Goal: Task Accomplishment & Management: Use online tool/utility

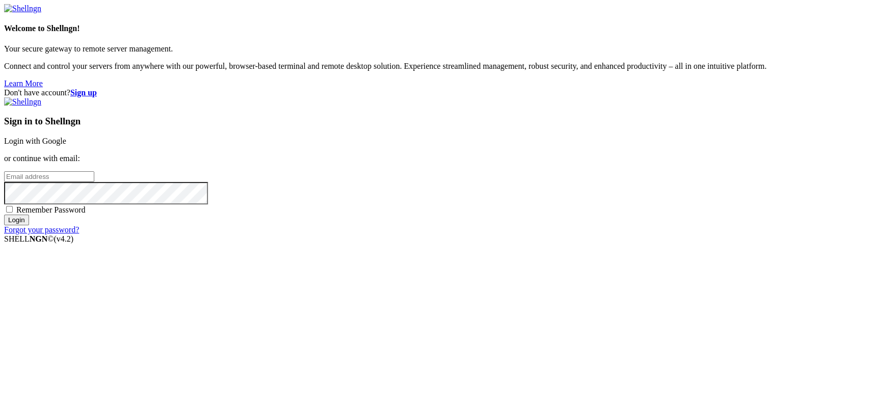
type input "[TECHNICAL_ID]"
click at [66, 145] on link "Login with Google" at bounding box center [35, 141] width 62 height 9
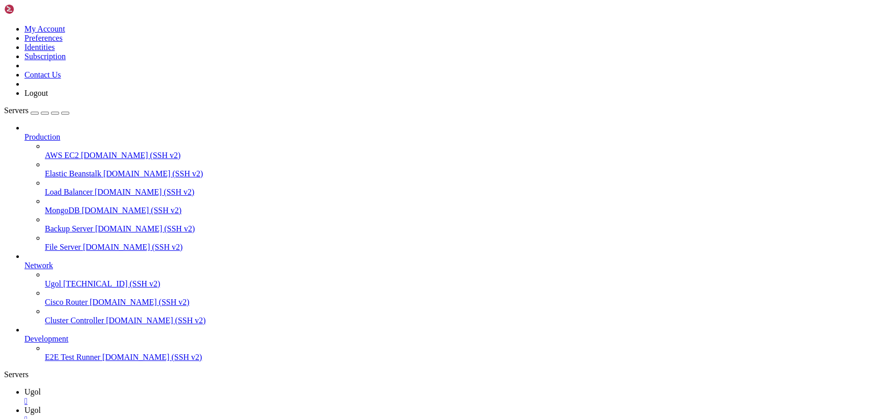
scroll to position [0, 0]
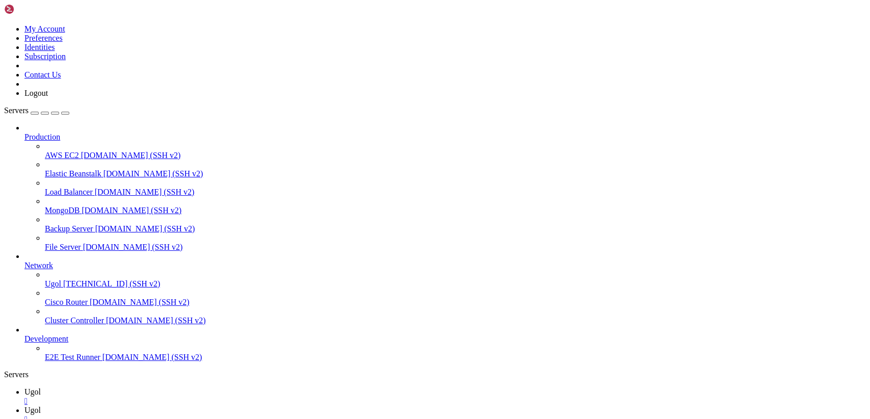
type input "/var/www/my-old-laravel-app/app/Http/Controllers"
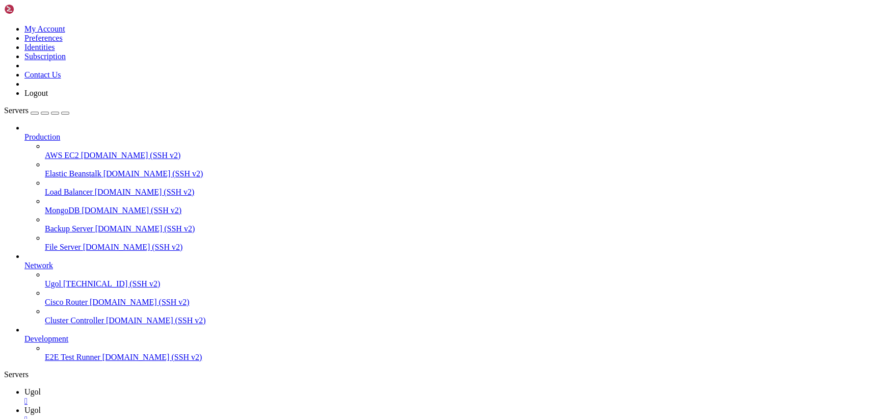
scroll to position [118, 0]
drag, startPoint x: 153, startPoint y: 49, endPoint x: 376, endPoint y: 446, distance: 454.9
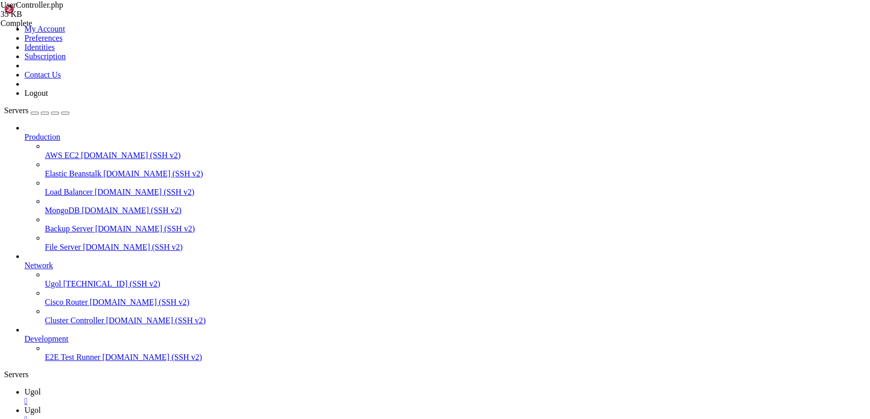
paste textarea
drag, startPoint x: 154, startPoint y: 49, endPoint x: 423, endPoint y: 446, distance: 479.4
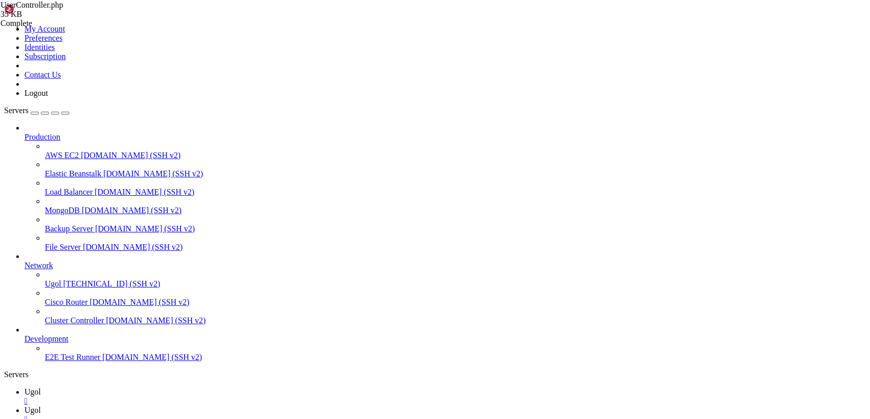
type textarea "}"
paste textarea "}"
type textarea "}"
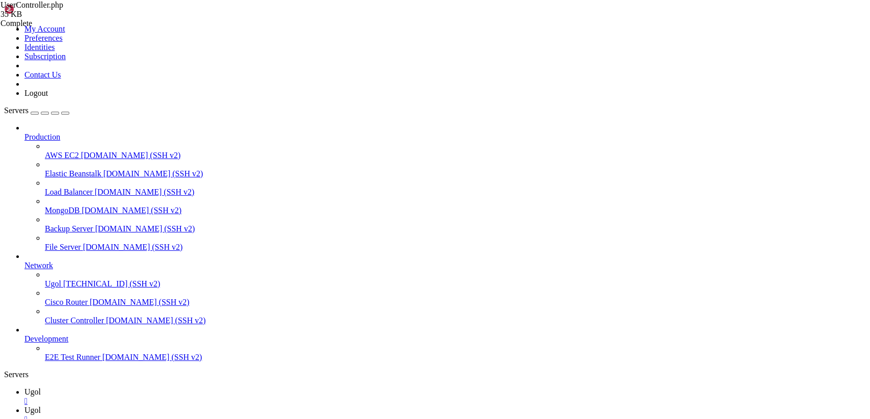
drag, startPoint x: 151, startPoint y: 51, endPoint x: 349, endPoint y: 442, distance: 437.8
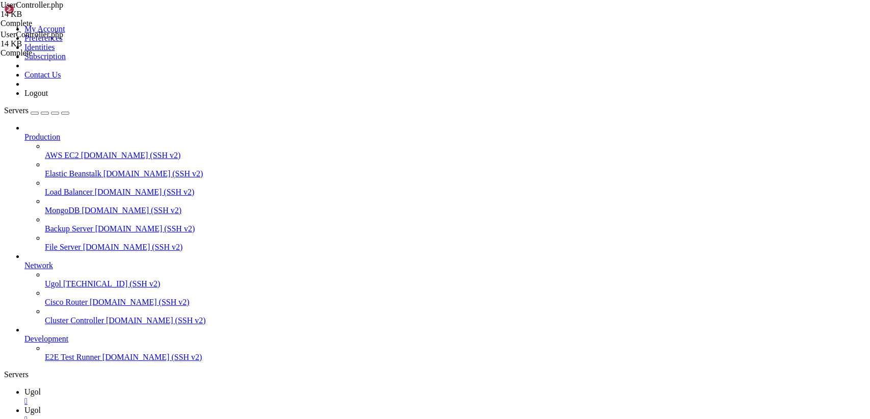
drag, startPoint x: 187, startPoint y: 127, endPoint x: 155, endPoint y: 127, distance: 31.6
type textarea "---"
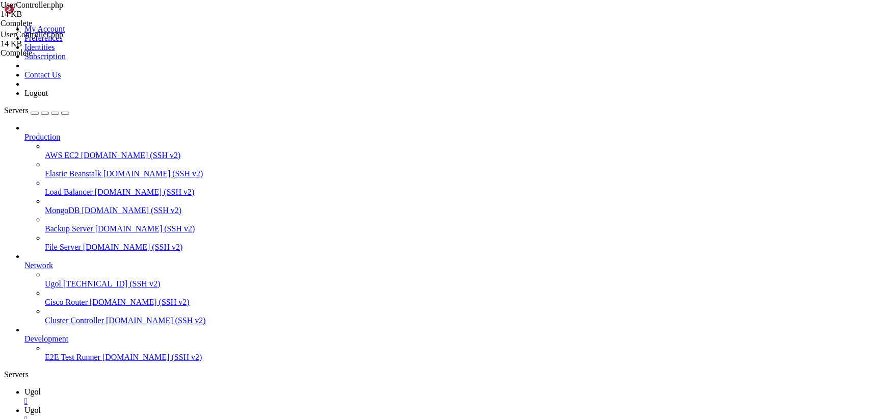
drag, startPoint x: 188, startPoint y: 216, endPoint x: 152, endPoint y: 217, distance: 35.7
type textarea "---"
drag, startPoint x: 149, startPoint y: 159, endPoint x: 133, endPoint y: 161, distance: 16.4
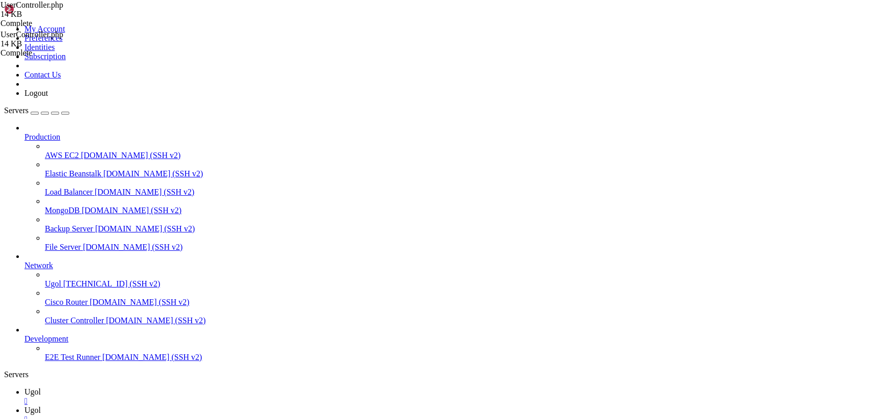
type textarea "---"
drag, startPoint x: 183, startPoint y: 154, endPoint x: 155, endPoint y: 156, distance: 28.1
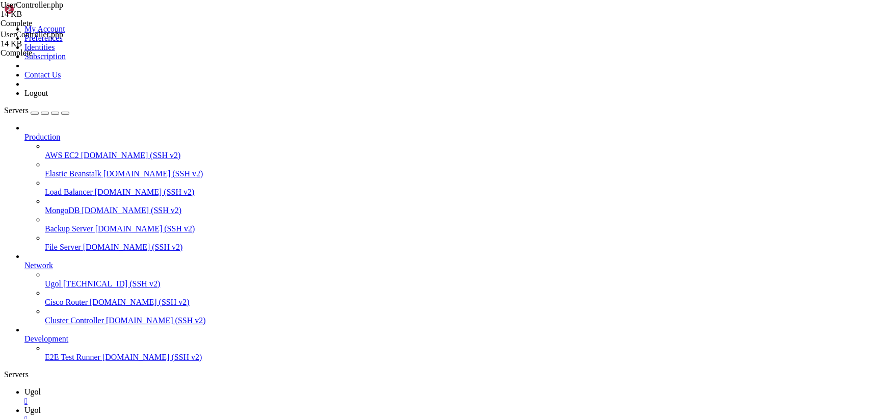
type textarea "---"
drag, startPoint x: 192, startPoint y: 143, endPoint x: 160, endPoint y: 142, distance: 32.1
type textarea "---"
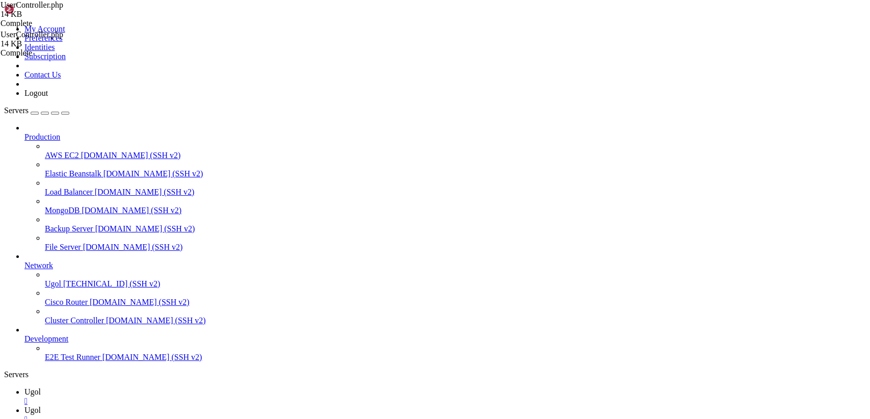
scroll to position [1263, 0]
drag, startPoint x: 187, startPoint y: 117, endPoint x: 158, endPoint y: 114, distance: 29.2
type textarea "---"
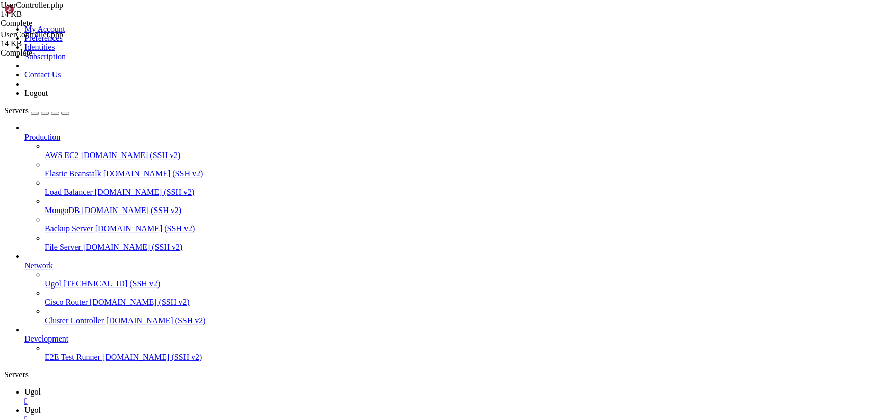
drag, startPoint x: 183, startPoint y: 179, endPoint x: 154, endPoint y: 173, distance: 29.1
type textarea "---"
drag, startPoint x: 184, startPoint y: 176, endPoint x: 161, endPoint y: 176, distance: 22.9
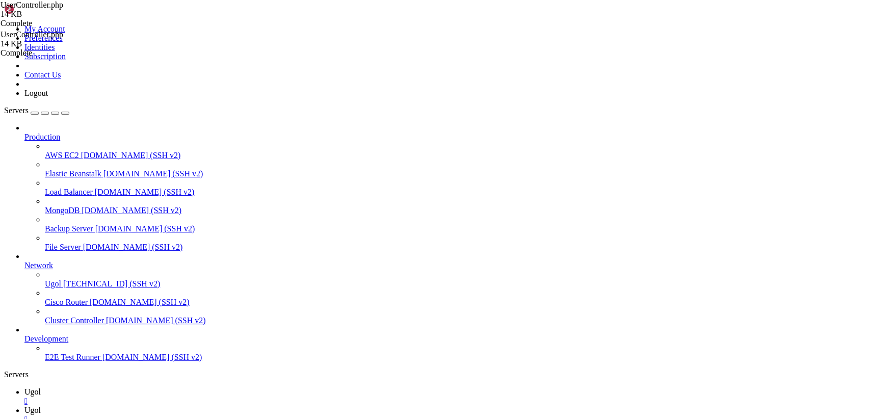
type textarea "---"
drag, startPoint x: 185, startPoint y: 139, endPoint x: 143, endPoint y: 139, distance: 41.3
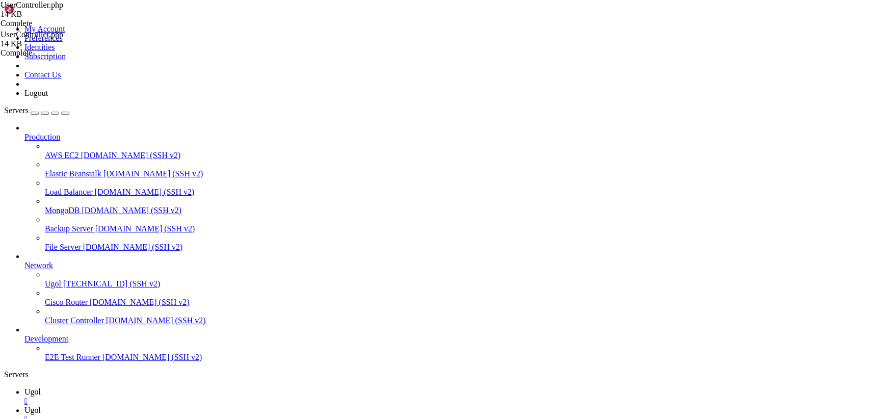
type textarea "---"
drag, startPoint x: 196, startPoint y: 182, endPoint x: 158, endPoint y: 187, distance: 39.2
drag, startPoint x: 177, startPoint y: 188, endPoint x: 157, endPoint y: 185, distance: 20.6
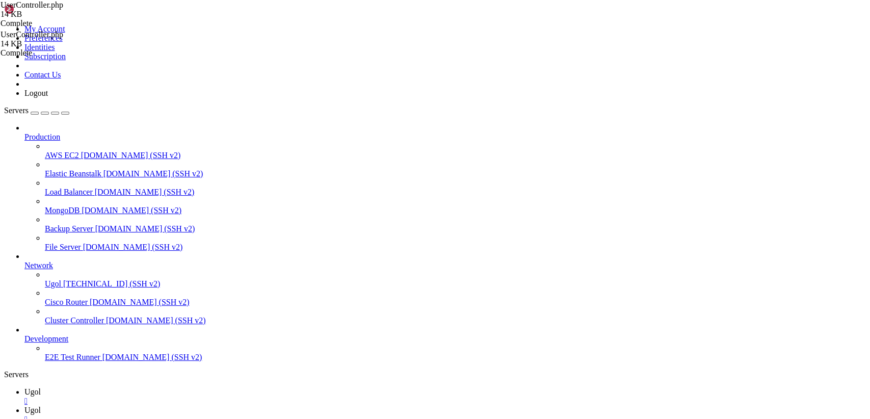
type textarea "---"
drag, startPoint x: 191, startPoint y: 153, endPoint x: 151, endPoint y: 153, distance: 39.3
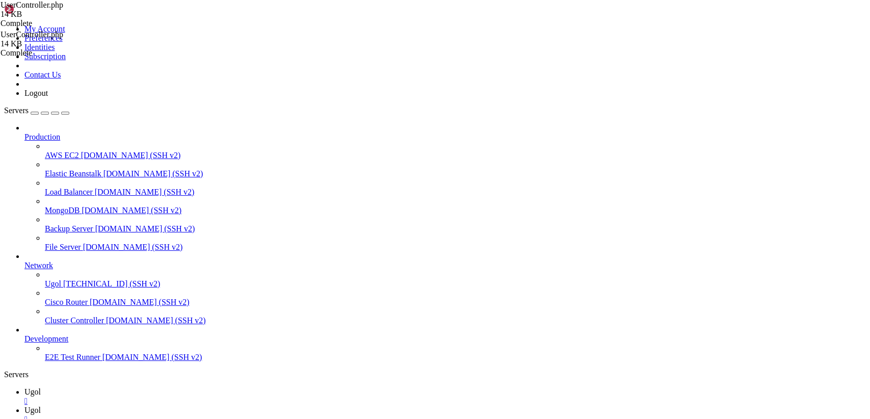
type textarea "---"
drag, startPoint x: 186, startPoint y: 143, endPoint x: 160, endPoint y: 140, distance: 25.6
type textarea "---"
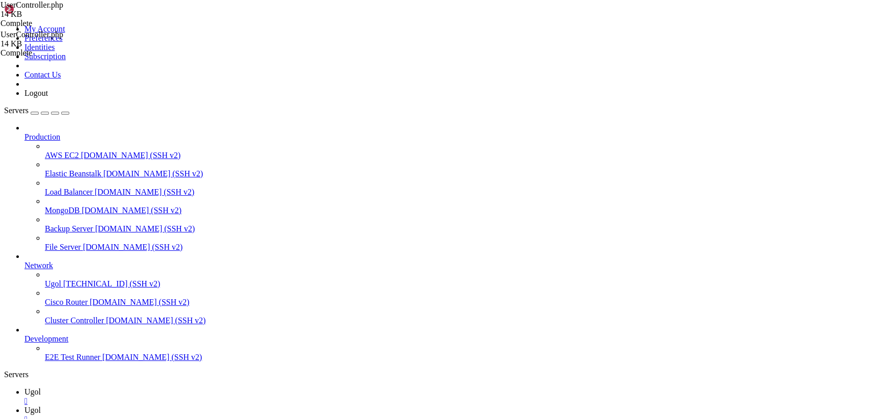
scroll to position [175, 0]
drag, startPoint x: 191, startPoint y: 131, endPoint x: 150, endPoint y: 132, distance: 40.8
type textarea "---"
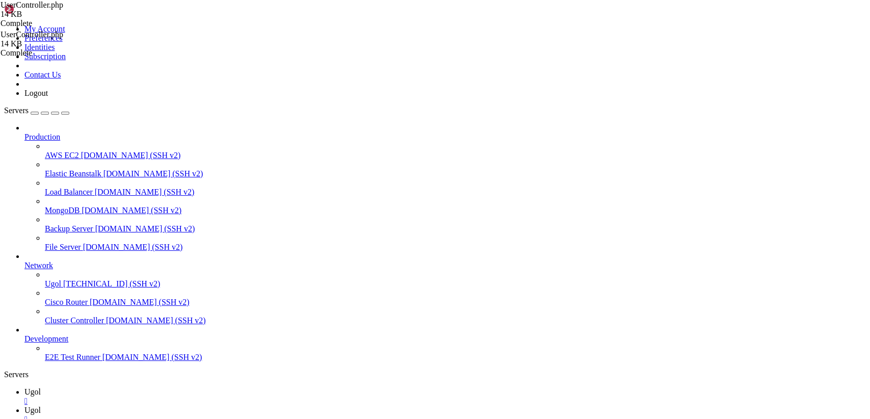
drag, startPoint x: 153, startPoint y: 51, endPoint x: 374, endPoint y: 441, distance: 447.7
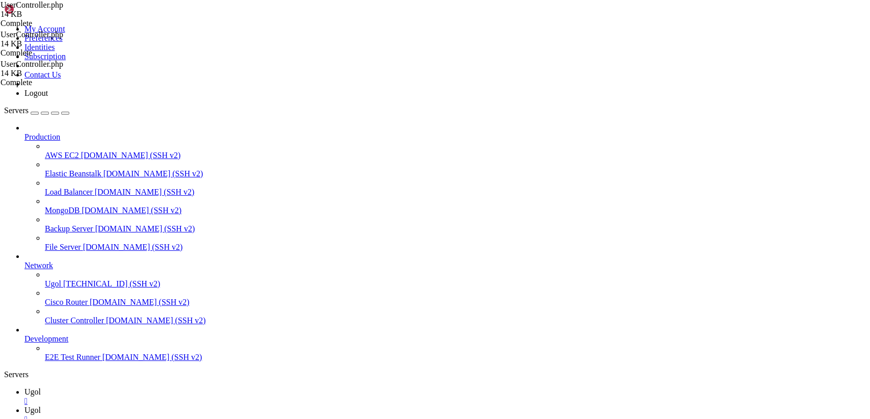
type textarea "}"
click at [41, 387] on span "Ugol" at bounding box center [32, 391] width 16 height 9
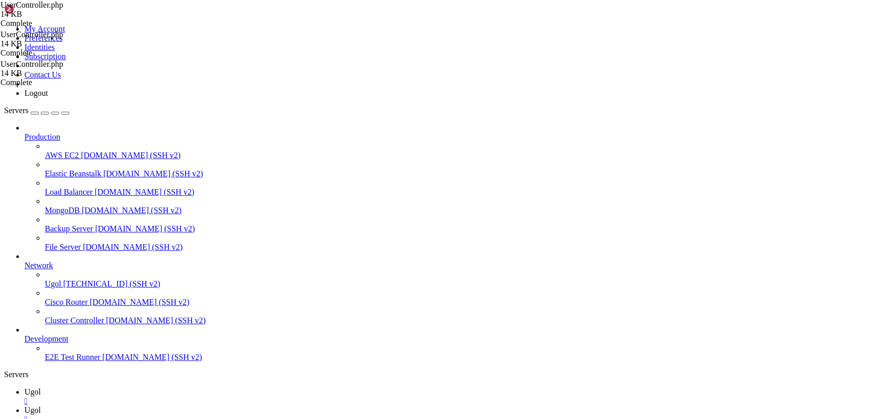
scroll to position [442, 0]
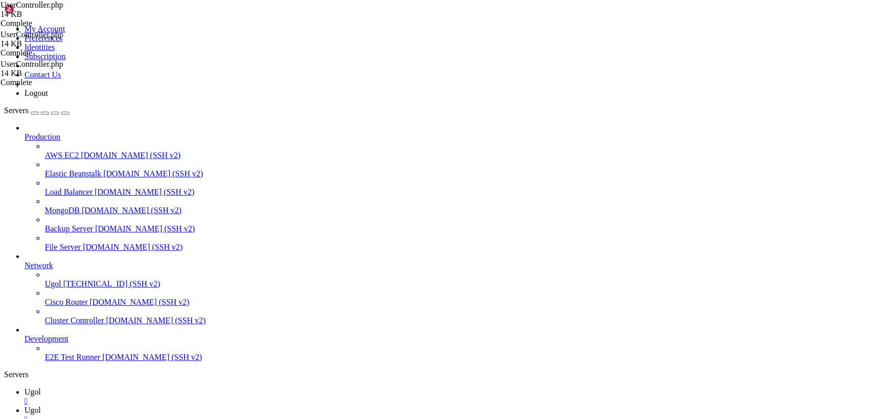
drag, startPoint x: 36, startPoint y: 931, endPoint x: 11, endPoint y: 651, distance: 281.5
click at [24, 387] on icon at bounding box center [24, 391] width 0 height 9
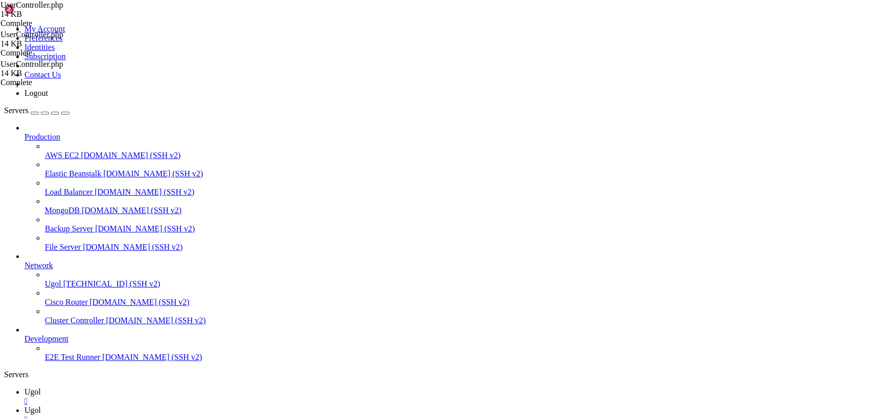
scroll to position [1256, 0]
drag, startPoint x: 17, startPoint y: 598, endPoint x: 180, endPoint y: 915, distance: 357.1
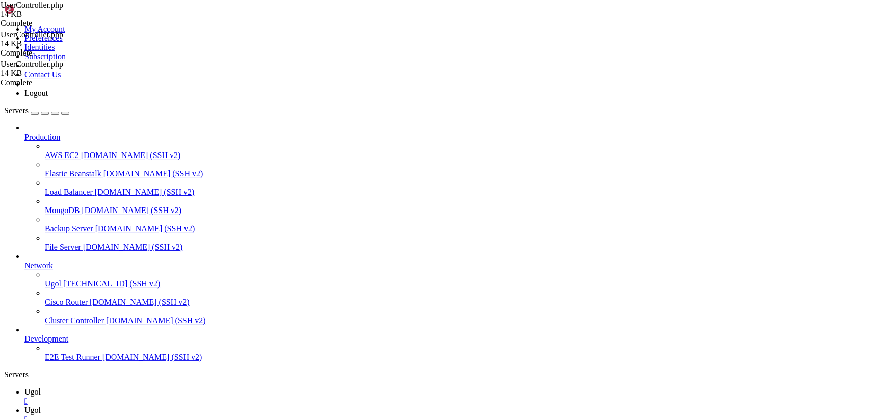
drag, startPoint x: 263, startPoint y: 911, endPoint x: 9, endPoint y: 893, distance: 254.5
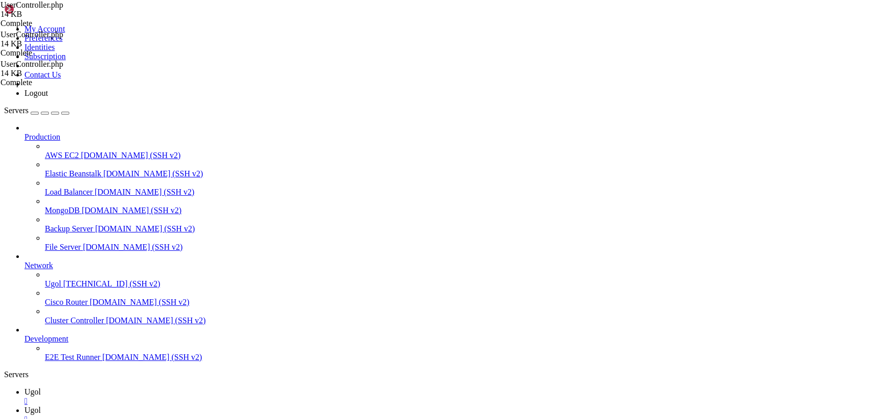
scroll to position [1863, 0]
click at [24, 406] on icon at bounding box center [24, 410] width 0 height 9
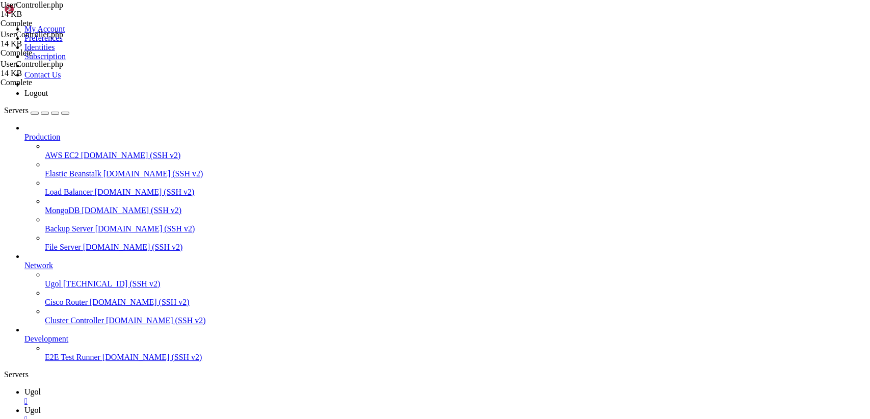
drag, startPoint x: 179, startPoint y: 60, endPoint x: 492, endPoint y: 446, distance: 496.9
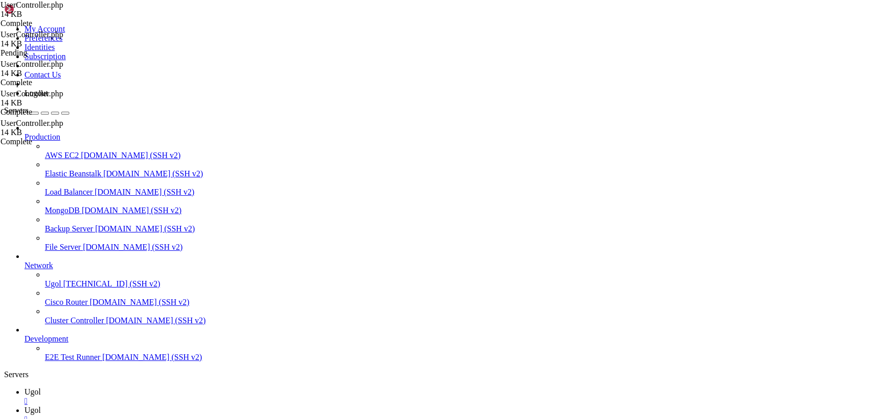
type textarea "} }"
paste textarea
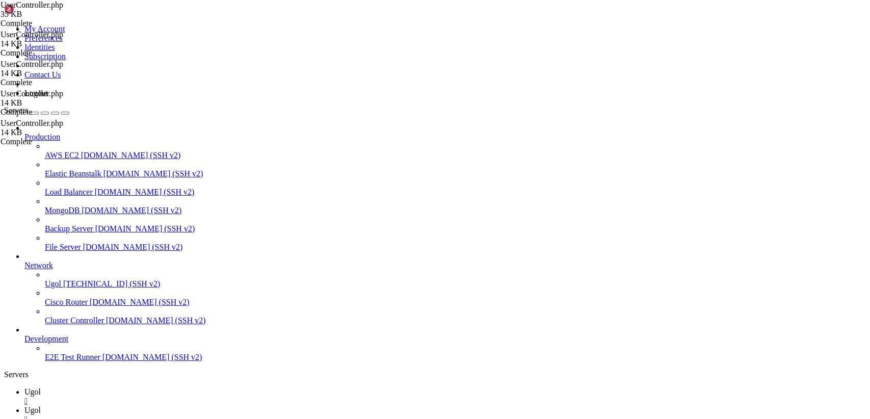
scroll to position [0, 0]
drag, startPoint x: 169, startPoint y: 396, endPoint x: 100, endPoint y: -43, distance: 444.8
type textarea "<?php"
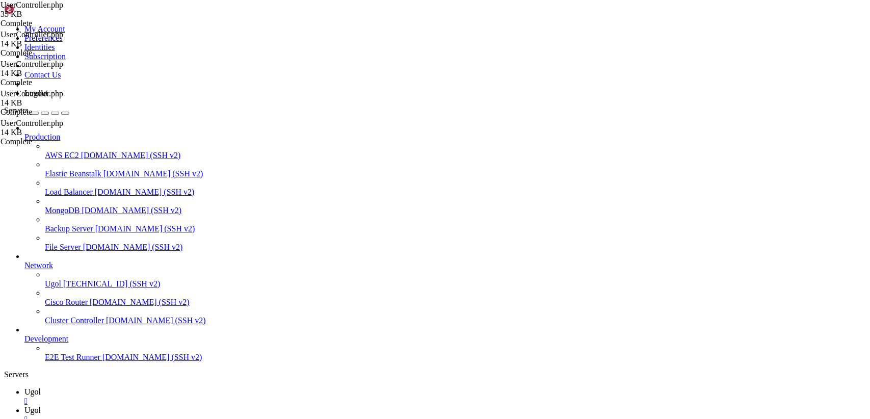
drag, startPoint x: 383, startPoint y: 37, endPoint x: 131, endPoint y: 27, distance: 252.6
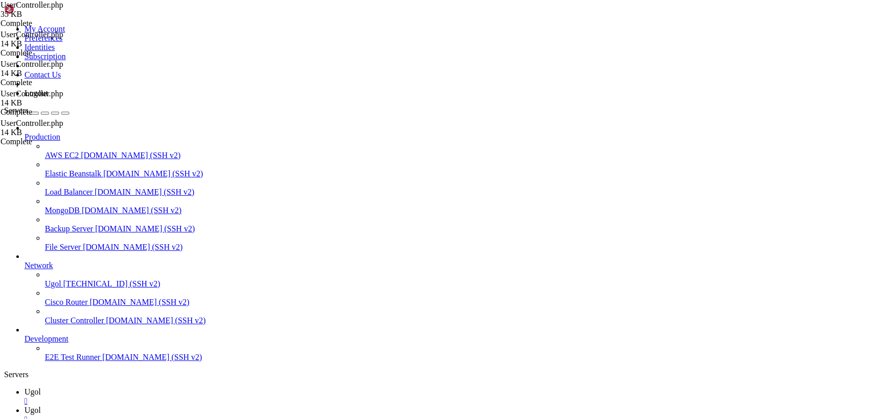
type input "/var/www/my-old-laravel-app/app"
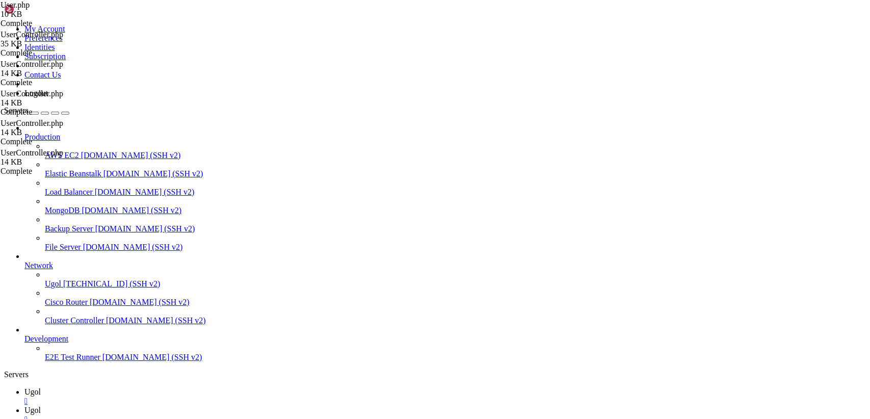
scroll to position [1263, 0]
drag, startPoint x: 151, startPoint y: 49, endPoint x: 392, endPoint y: 446, distance: 463.9
type textarea "} }"
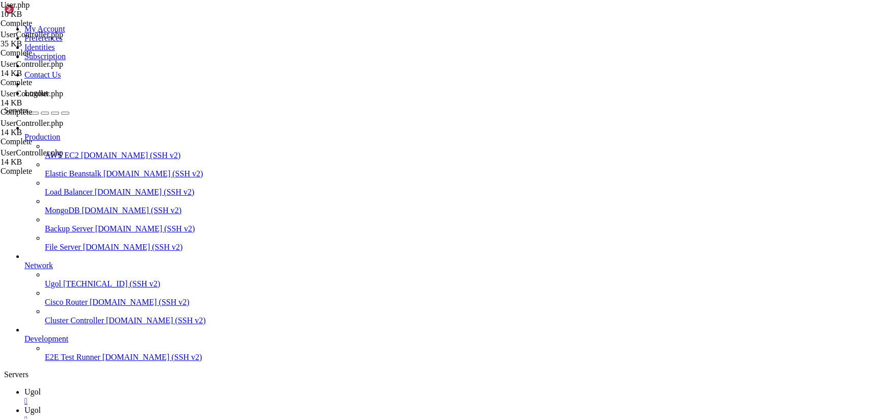
scroll to position [0, 0]
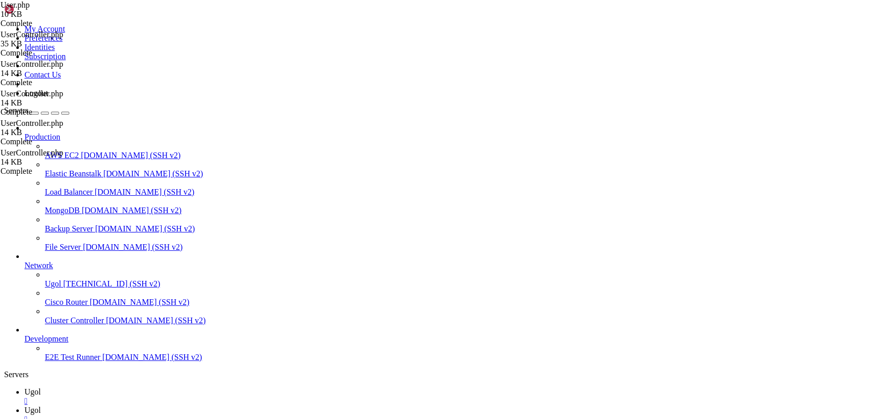
type input "/var/www/my-old-laravel-app/app/Http/Controllers"
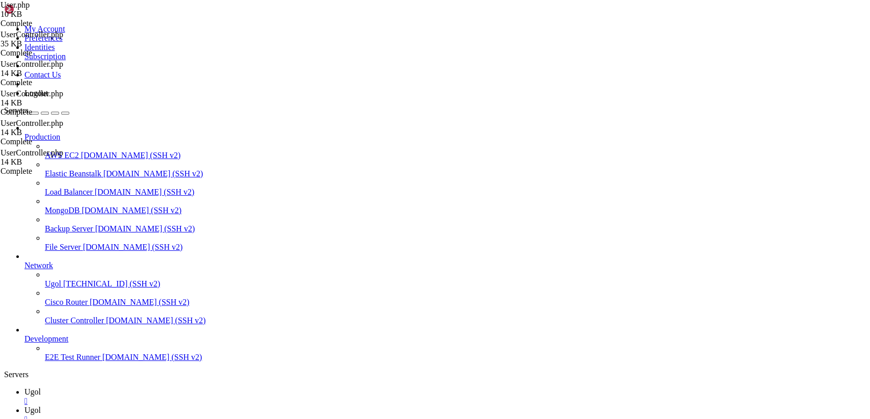
scroll to position [118, 0]
drag, startPoint x: 154, startPoint y: 49, endPoint x: 410, endPoint y: 446, distance: 472.1
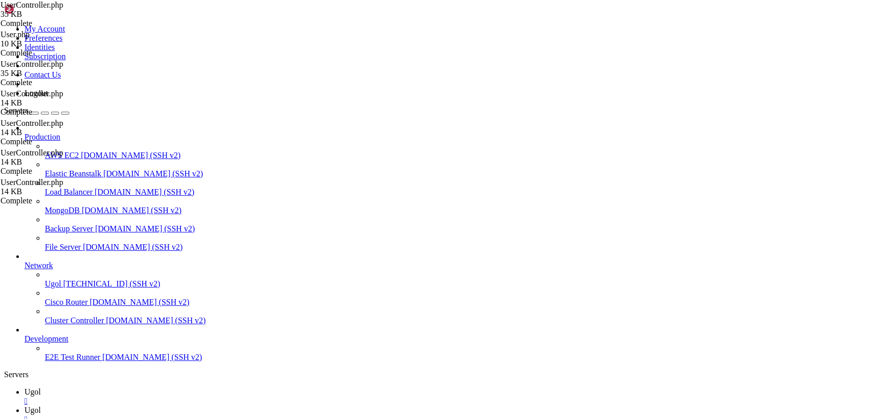
paste textarea "* Изменяет роли пользователя."
paste textarea
type textarea "}"
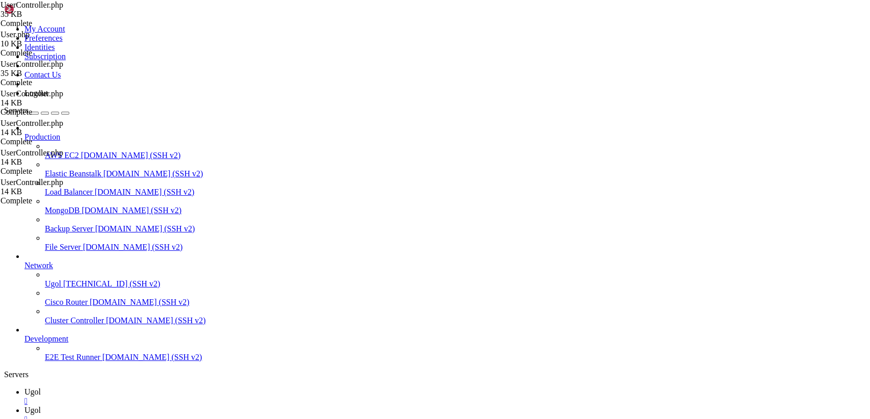
scroll to position [3649, 0]
